Goal: Task Accomplishment & Management: Use online tool/utility

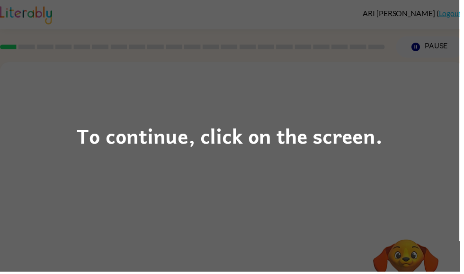
click at [395, 157] on div "To continue, click on the screen." at bounding box center [232, 137] width 464 height 274
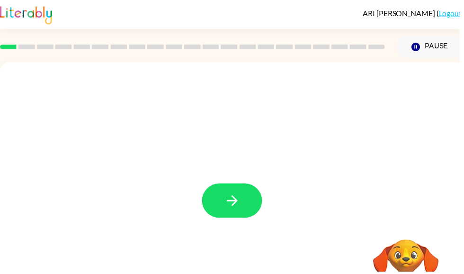
click at [234, 198] on icon "button" at bounding box center [234, 202] width 17 height 17
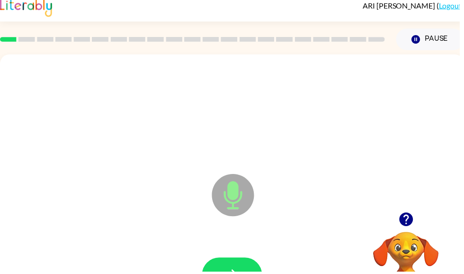
scroll to position [57, 0]
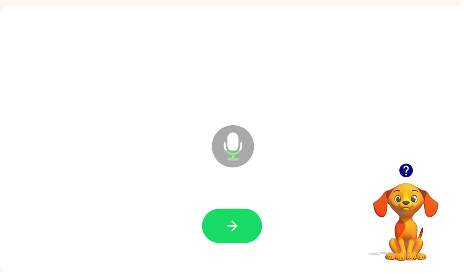
click at [239, 229] on icon "button" at bounding box center [234, 228] width 11 height 11
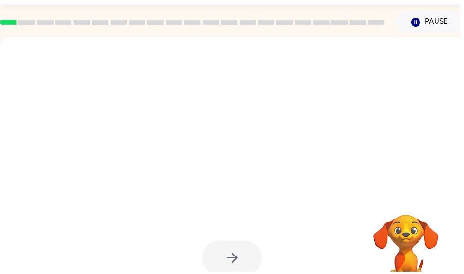
scroll to position [25, 0]
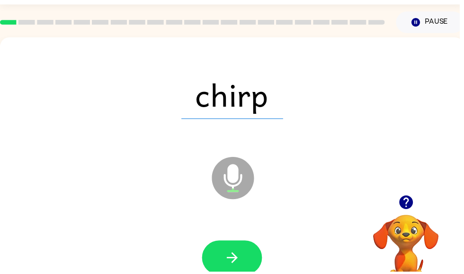
click at [228, 261] on icon "button" at bounding box center [234, 260] width 17 height 17
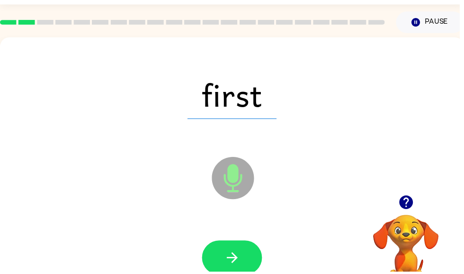
click at [243, 267] on button "button" at bounding box center [234, 260] width 61 height 35
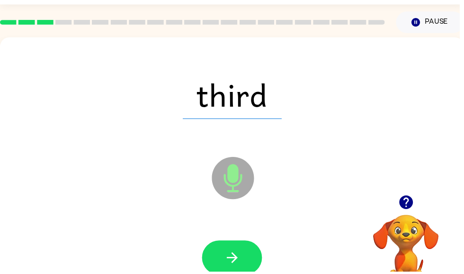
click at [245, 261] on button "button" at bounding box center [234, 260] width 61 height 35
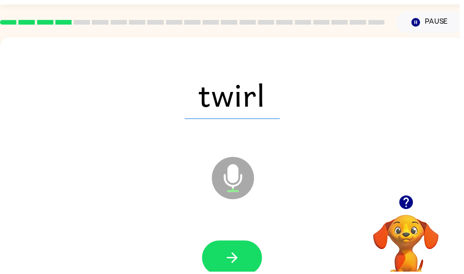
click at [246, 259] on button "button" at bounding box center [234, 260] width 61 height 35
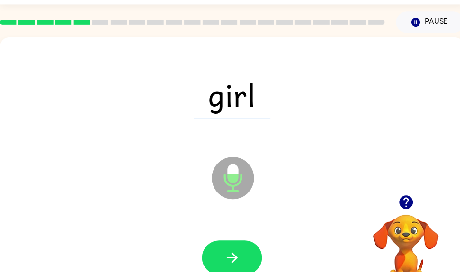
click at [238, 270] on button "button" at bounding box center [234, 260] width 61 height 35
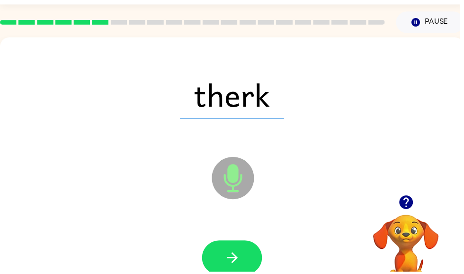
click at [238, 273] on div at bounding box center [234, 261] width 450 height 78
click at [242, 259] on icon "button" at bounding box center [234, 260] width 17 height 17
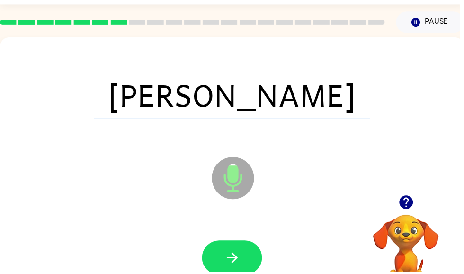
click at [237, 266] on icon "button" at bounding box center [234, 260] width 17 height 17
click at [222, 259] on button "button" at bounding box center [234, 260] width 61 height 35
click at [230, 265] on icon "button" at bounding box center [234, 260] width 17 height 17
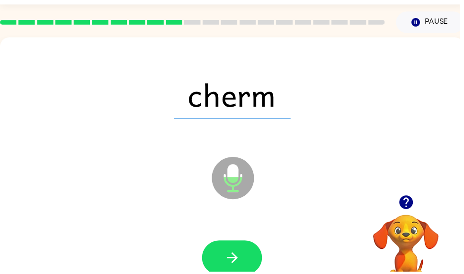
click at [223, 270] on button "button" at bounding box center [234, 260] width 61 height 35
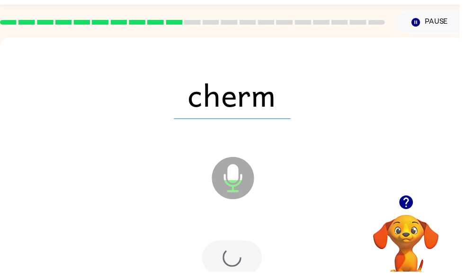
click at [220, 259] on div at bounding box center [234, 260] width 61 height 35
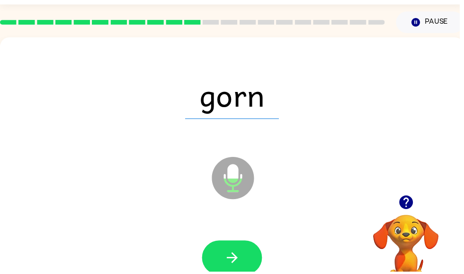
click at [244, 258] on button "button" at bounding box center [234, 260] width 61 height 35
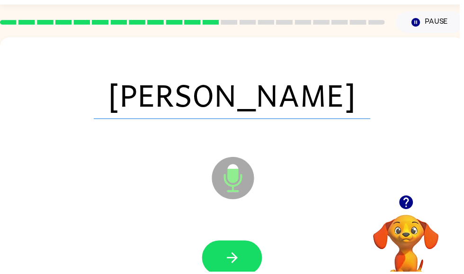
click at [246, 263] on button "button" at bounding box center [234, 260] width 61 height 35
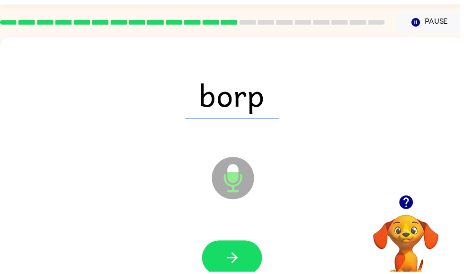
click at [250, 259] on button "button" at bounding box center [234, 260] width 61 height 35
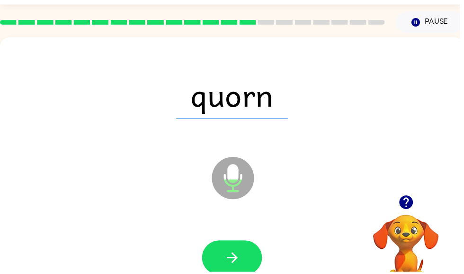
click at [240, 271] on button "button" at bounding box center [234, 260] width 61 height 35
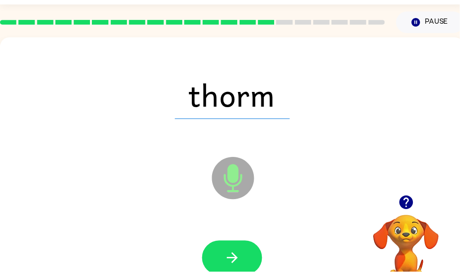
click at [250, 259] on button "button" at bounding box center [234, 260] width 61 height 35
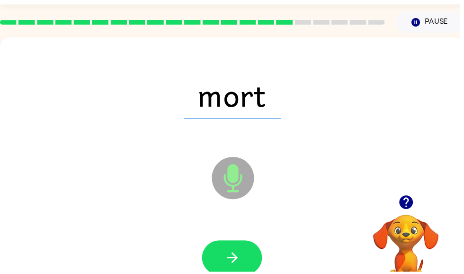
click at [249, 265] on button "button" at bounding box center [234, 260] width 61 height 35
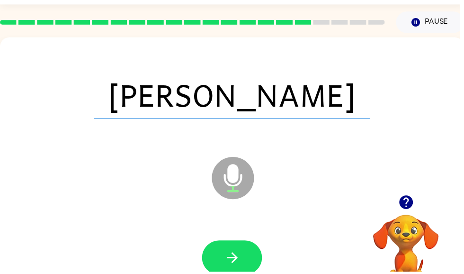
click at [239, 262] on icon "button" at bounding box center [234, 260] width 17 height 17
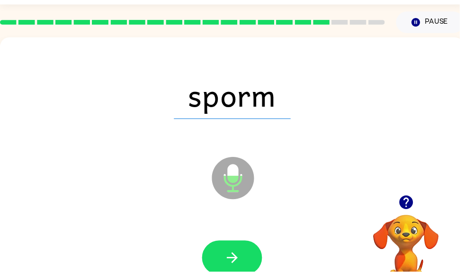
click at [240, 273] on button "button" at bounding box center [234, 260] width 61 height 35
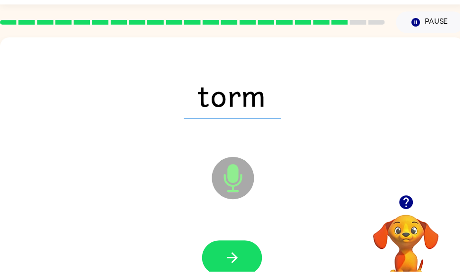
click at [241, 263] on icon "button" at bounding box center [234, 260] width 17 height 17
click at [244, 259] on button "button" at bounding box center [234, 260] width 61 height 35
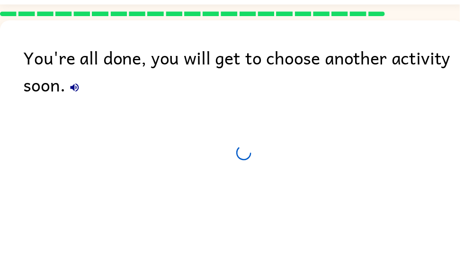
scroll to position [8, 0]
